Goal: Task Accomplishment & Management: Manage account settings

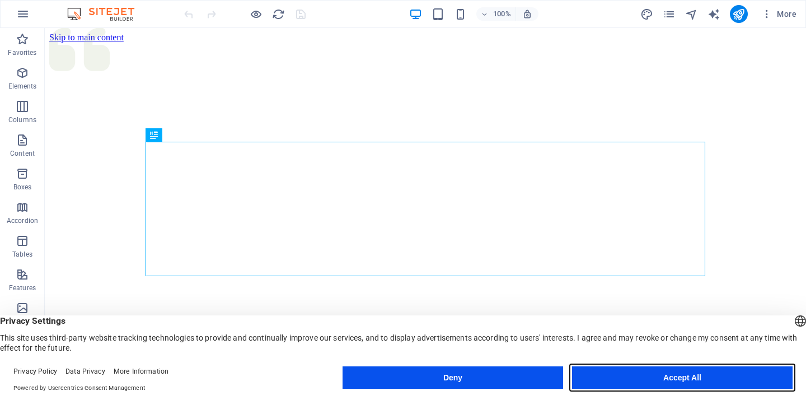
click at [672, 386] on button "Accept All" at bounding box center [682, 377] width 220 height 22
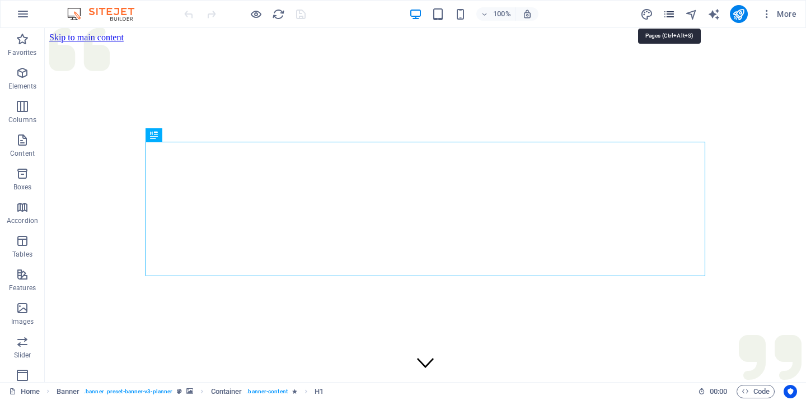
click at [668, 12] on icon "pages" at bounding box center [669, 14] width 13 height 13
click at [764, 13] on icon "button" at bounding box center [766, 13] width 11 height 11
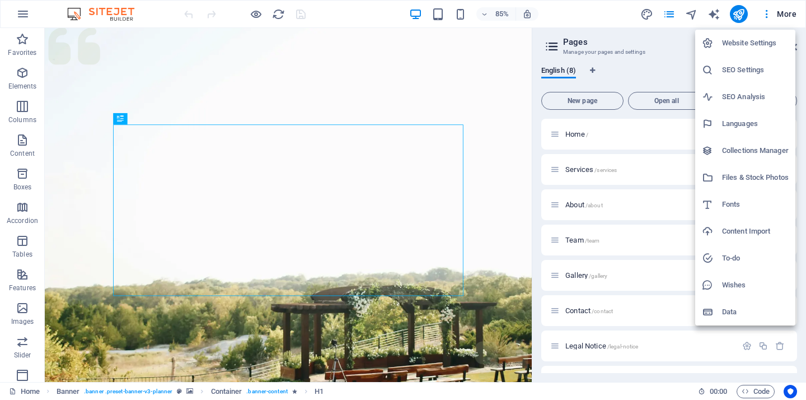
click at [746, 38] on h6 "Website Settings" at bounding box center [755, 42] width 67 height 13
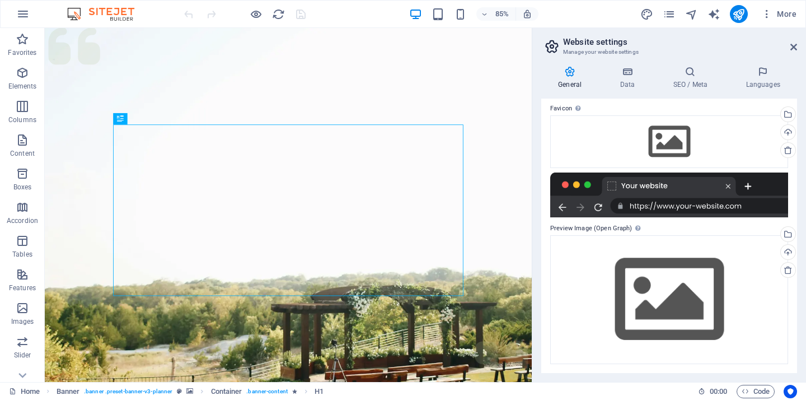
scroll to position [107, 0]
click at [767, 13] on icon "button" at bounding box center [766, 13] width 11 height 11
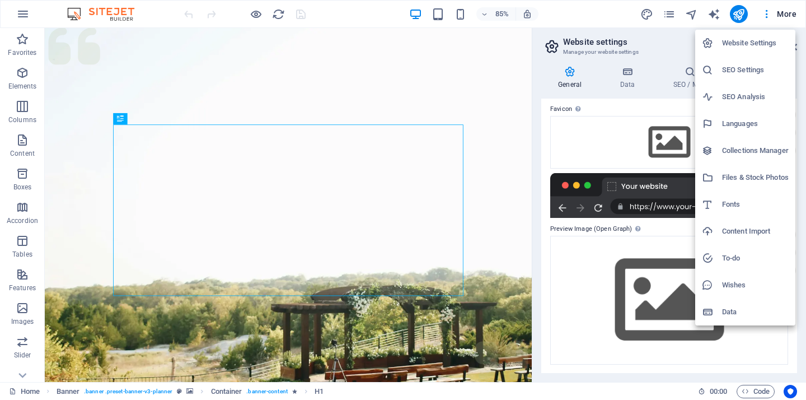
click at [20, 12] on div at bounding box center [403, 200] width 806 height 400
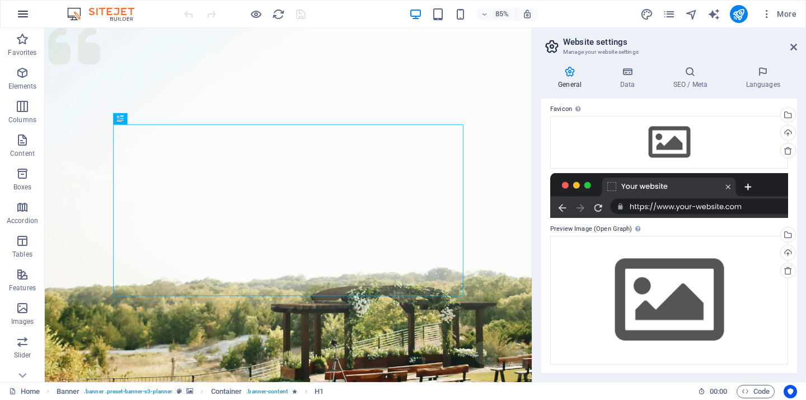
click at [25, 16] on icon "button" at bounding box center [22, 13] width 13 height 13
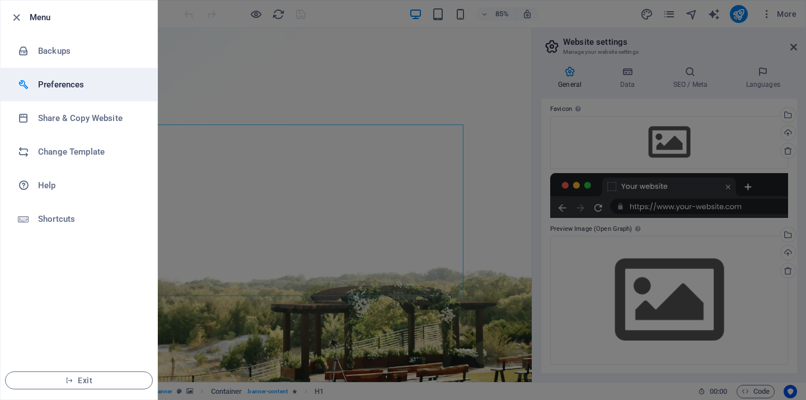
click at [45, 81] on h6 "Preferences" at bounding box center [90, 84] width 104 height 13
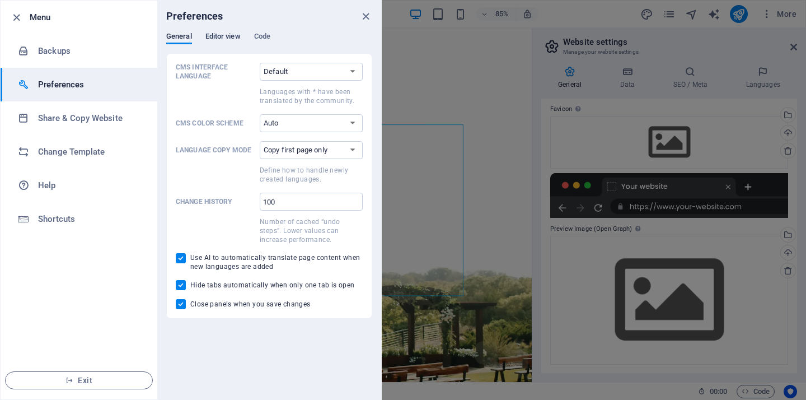
click at [223, 36] on span "Editor view" at bounding box center [222, 38] width 35 height 16
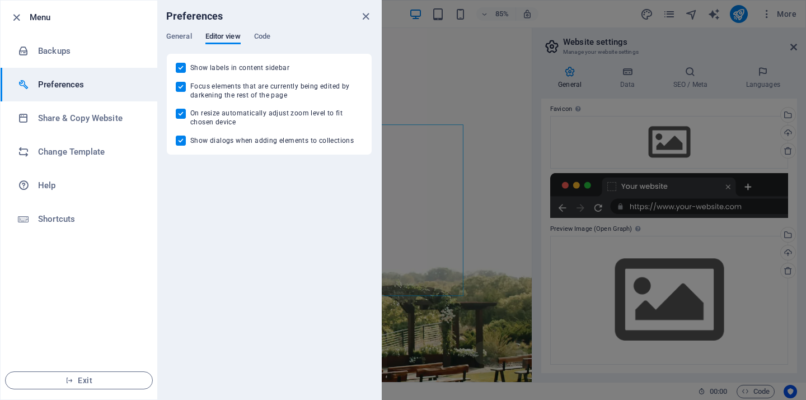
click at [253, 29] on div "Preferences" at bounding box center [269, 16] width 224 height 31
click at [261, 36] on span "Code" at bounding box center [262, 38] width 16 height 16
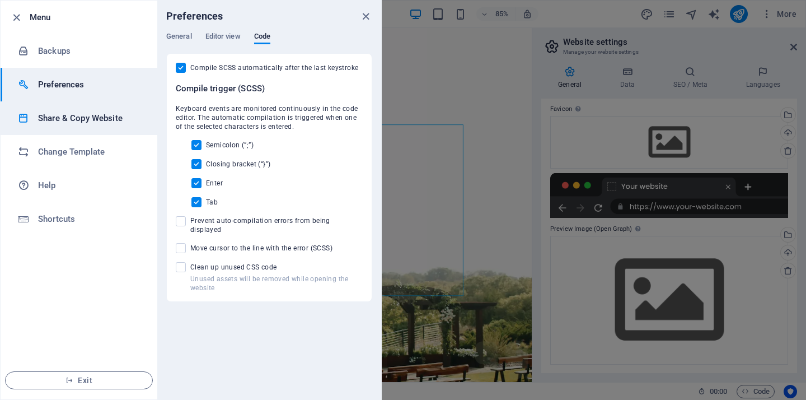
click at [99, 123] on h6 "Share & Copy Website" at bounding box center [90, 117] width 104 height 13
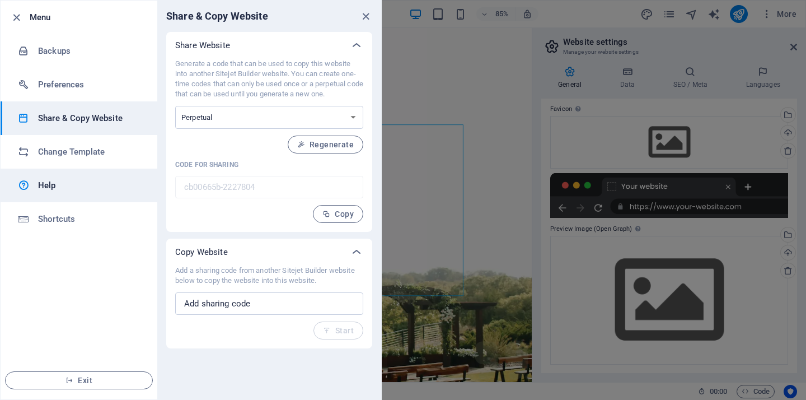
click at [73, 178] on h6 "Help" at bounding box center [90, 184] width 104 height 13
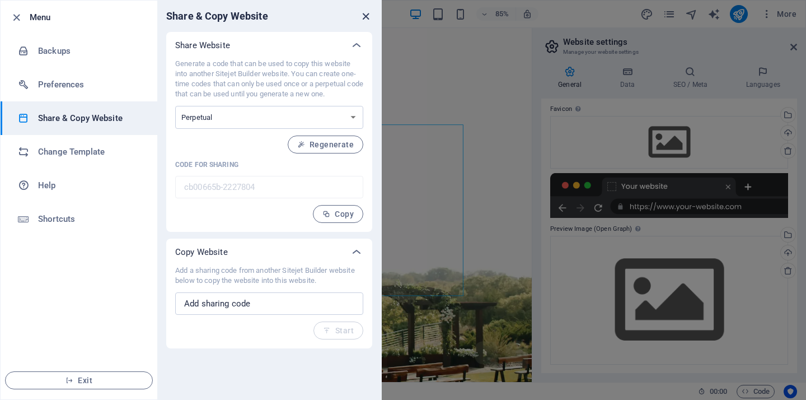
click at [367, 13] on icon "close" at bounding box center [365, 16] width 13 height 13
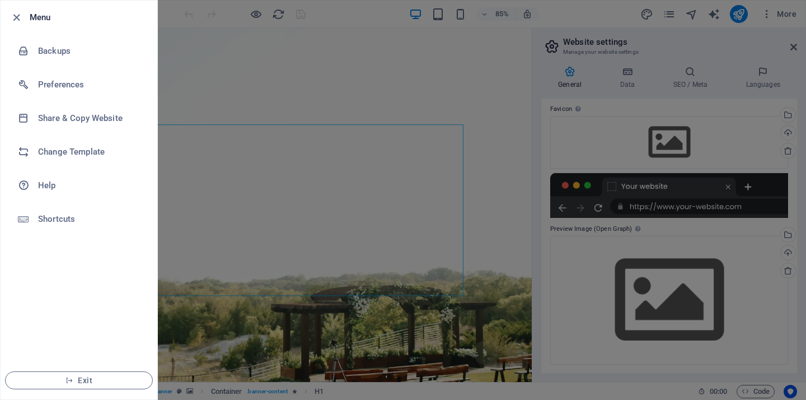
click at [228, 68] on div at bounding box center [403, 200] width 806 height 400
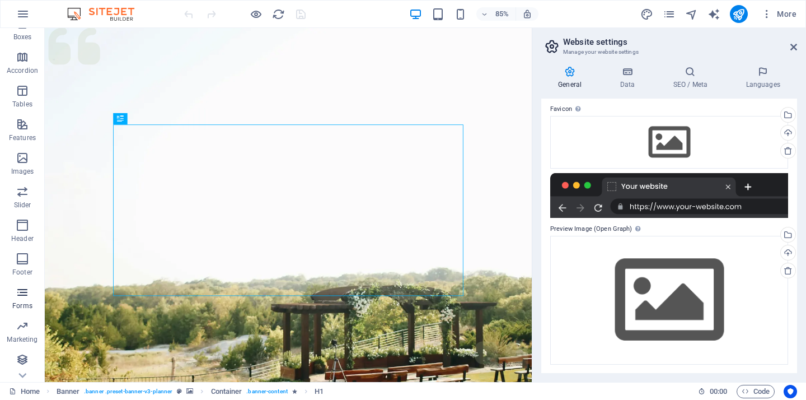
scroll to position [150, 0]
click at [675, 12] on icon "pages" at bounding box center [669, 14] width 13 height 13
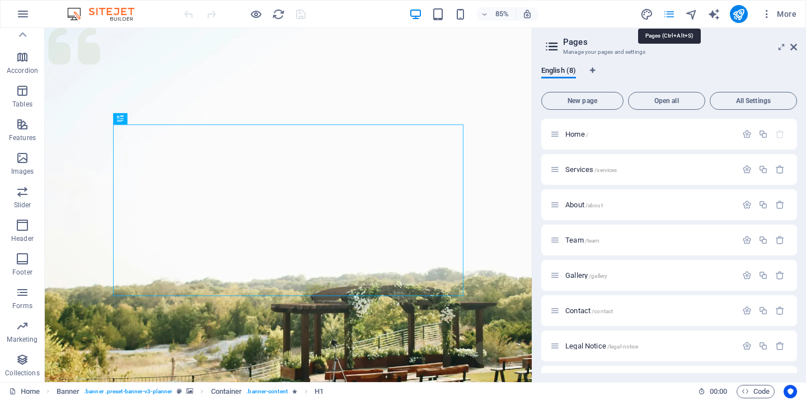
click at [675, 12] on icon "pages" at bounding box center [669, 14] width 13 height 13
click at [787, 18] on span "More" at bounding box center [778, 13] width 35 height 11
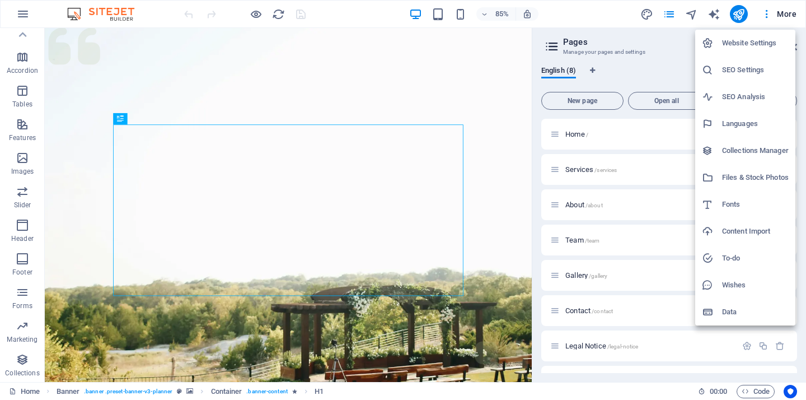
click at [713, 15] on div at bounding box center [403, 200] width 806 height 400
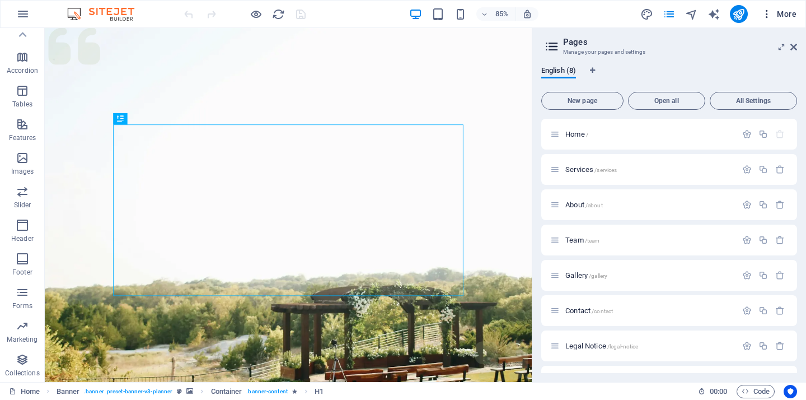
click at [764, 8] on button "More" at bounding box center [779, 14] width 44 height 18
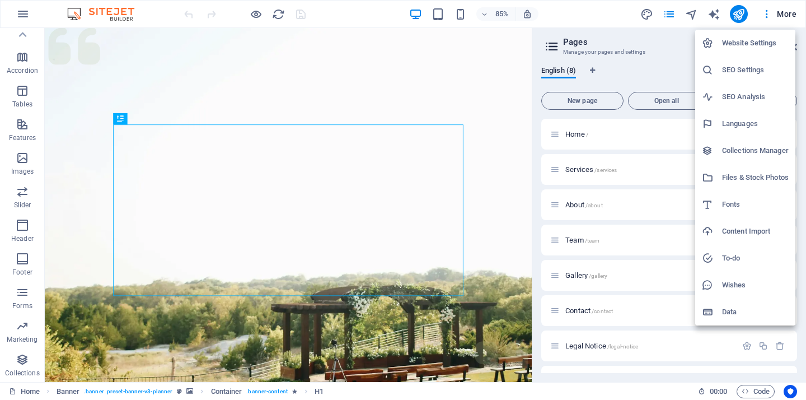
click at [771, 45] on h6 "Website Settings" at bounding box center [755, 42] width 67 height 13
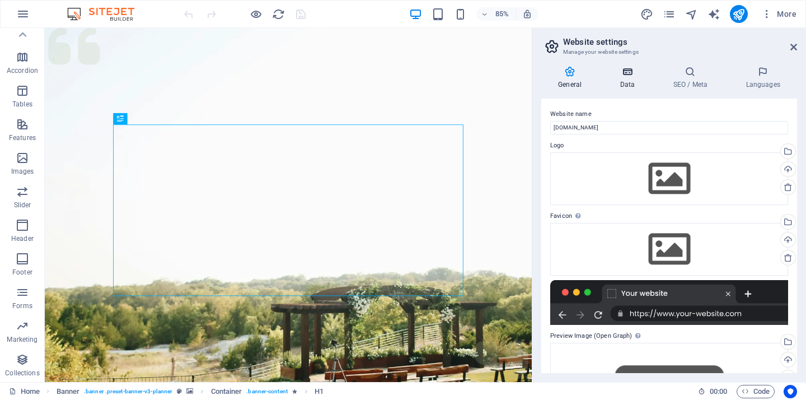
click at [632, 78] on h4 "Data" at bounding box center [629, 78] width 53 height 24
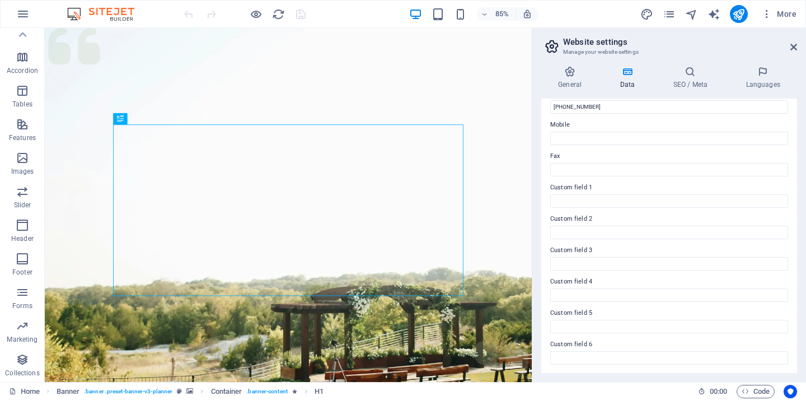
scroll to position [262, 0]
